Goal: Information Seeking & Learning: Learn about a topic

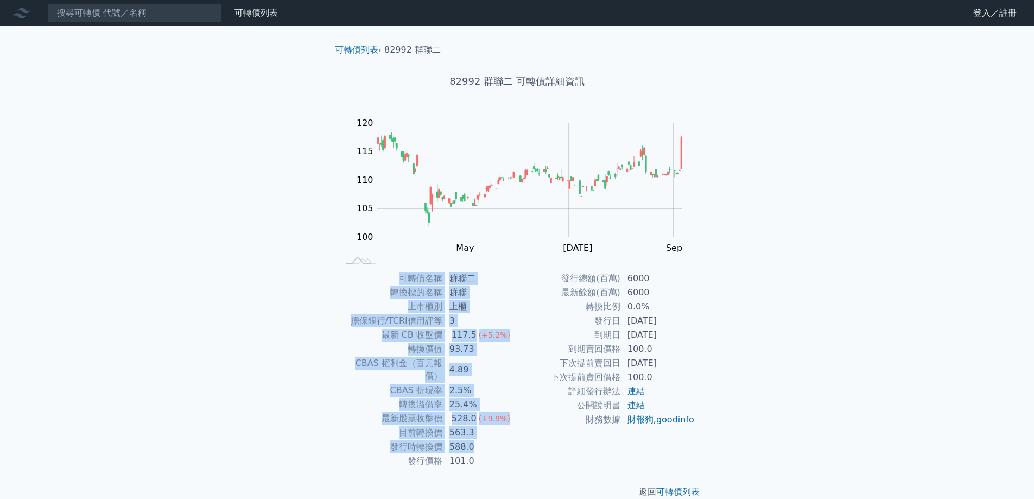
drag, startPoint x: 442, startPoint y: 264, endPoint x: 499, endPoint y: 448, distance: 193.1
click at [492, 445] on div "可轉債列表 › 82992 群聯二 82992 群聯二 可轉債詳細資訊 Zoom Out 100 90 95 100 105 110 115 120 125 …" at bounding box center [517, 270] width 382 height 489
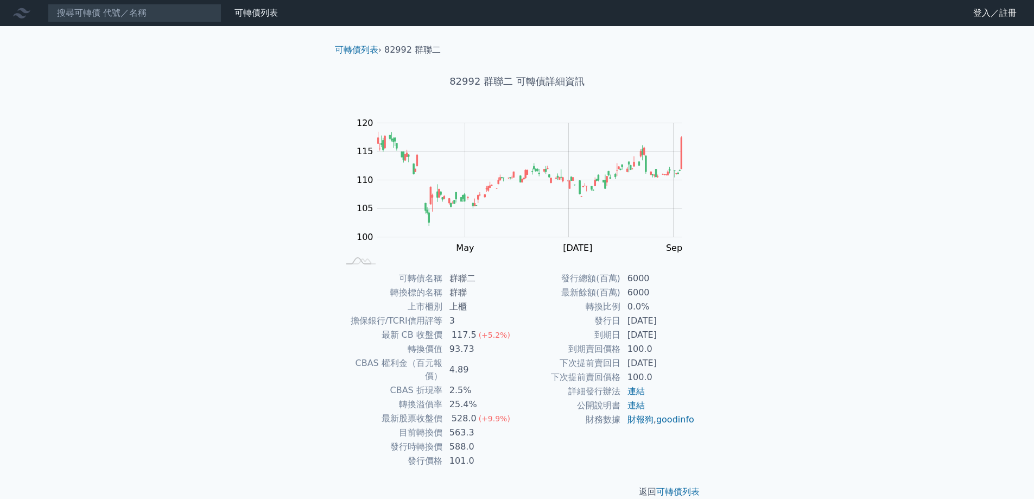
click at [554, 448] on div "發行總額(百萬) 6000 最新餘額(百萬) 6000 轉換比例 0.0% 發行日 [DATE] 到期日 [DATE] 到期賣回價格 100.0 下次提前賣回…" at bounding box center [606, 369] width 178 height 196
drag, startPoint x: 600, startPoint y: 321, endPoint x: 677, endPoint y: 355, distance: 83.8
click at [677, 355] on tbody "發行總額(百萬) 6000 最新餘額(百萬) 6000 轉換比例 0.0% 發行日 [DATE] 到期日 [DATE] 到期賣回價格 100.0 下次提前賣回…" at bounding box center [606, 348] width 178 height 155
click at [677, 355] on td "100.0" at bounding box center [658, 349] width 74 height 14
drag, startPoint x: 627, startPoint y: 318, endPoint x: 607, endPoint y: 316, distance: 20.7
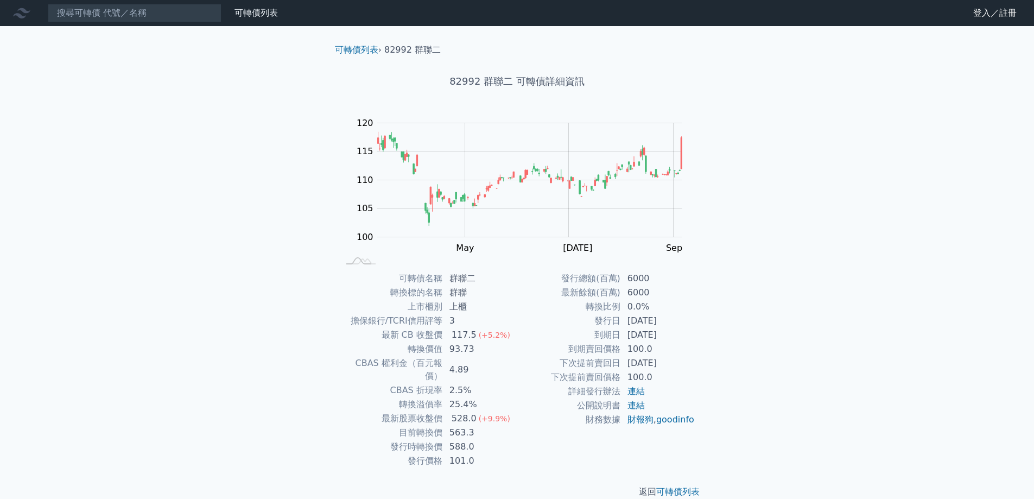
click at [608, 316] on tbody "發行總額(百萬) 6000 最新餘額(百萬) 6000 轉換比例 0.0% 發行日 [DATE] 到期日 [DATE] 到期賣回價格 100.0 下次提前賣回…" at bounding box center [606, 348] width 178 height 155
click at [607, 316] on td "發行日" at bounding box center [569, 321] width 104 height 14
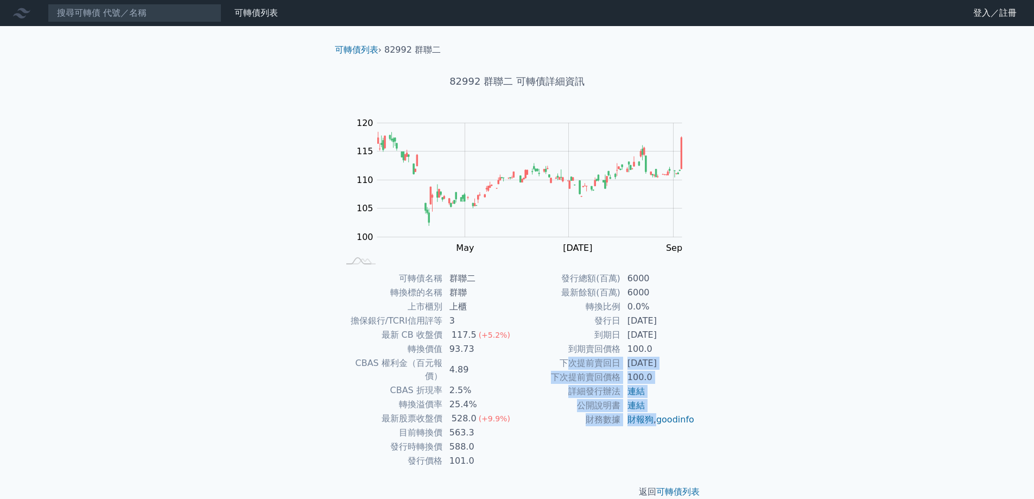
drag, startPoint x: 567, startPoint y: 367, endPoint x: 672, endPoint y: 416, distance: 115.6
click at [672, 416] on tbody "發行總額(百萬) 6000 最新餘額(百萬) 6000 轉換比例 0.0% 發行日 [DATE] 到期日 [DATE] 到期賣回價格 100.0 下次提前賣回…" at bounding box center [606, 348] width 178 height 155
click at [672, 416] on td "財報狗 , goodinfo" at bounding box center [658, 419] width 74 height 14
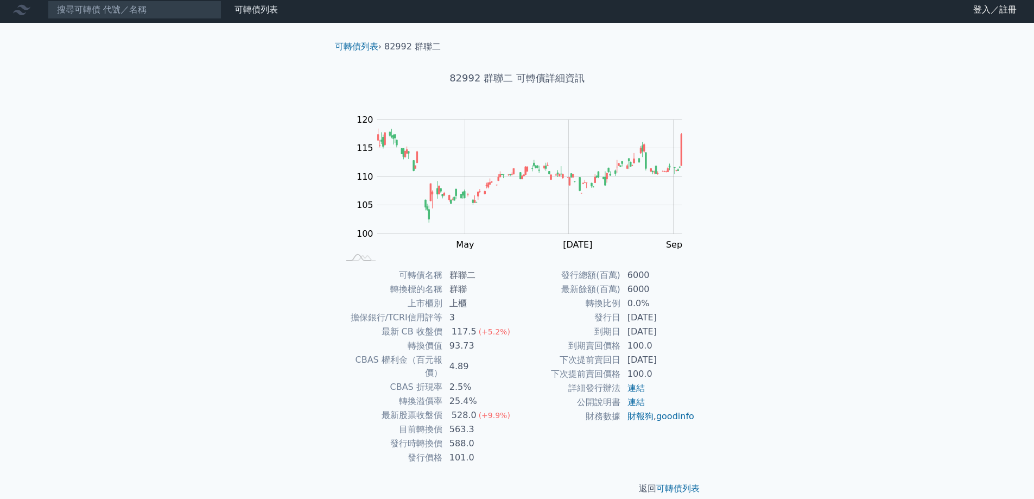
scroll to position [4, 0]
